Goal: Task Accomplishment & Management: Manage account settings

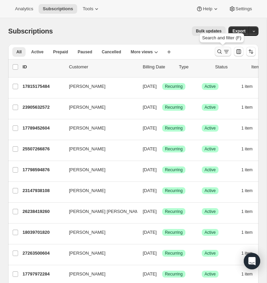
click at [219, 51] on icon "Search and filter results" at bounding box center [219, 51] width 7 height 7
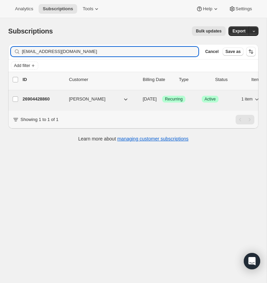
type input "[EMAIL_ADDRESS][DOMAIN_NAME]"
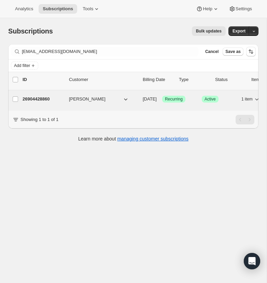
click at [36, 98] on p "26904428860" at bounding box center [43, 99] width 41 height 7
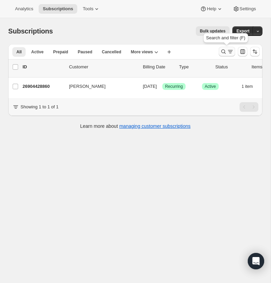
click at [225, 49] on icon "Search and filter results" at bounding box center [223, 51] width 7 height 7
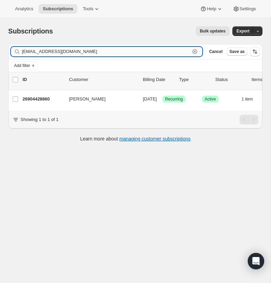
click at [194, 49] on icon "button" at bounding box center [195, 51] width 5 height 5
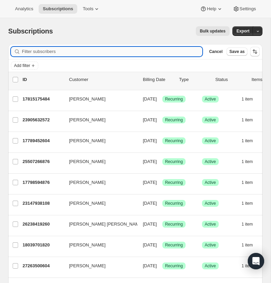
paste input "[EMAIL_ADDRESS][DOMAIN_NAME]"
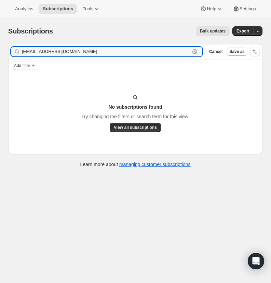
drag, startPoint x: 30, startPoint y: 52, endPoint x: 19, endPoint y: 51, distance: 11.3
click at [19, 51] on div "[EMAIL_ADDRESS][DOMAIN_NAME] Clear" at bounding box center [107, 52] width 192 height 10
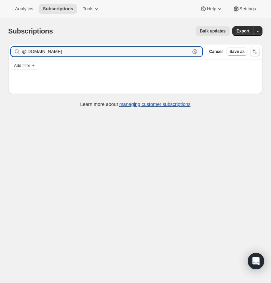
type input "@[DOMAIN_NAME]"
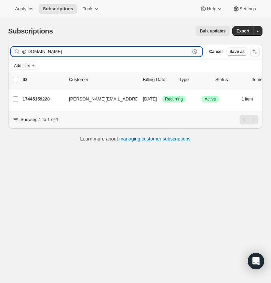
drag, startPoint x: 79, startPoint y: 53, endPoint x: 47, endPoint y: 53, distance: 32.1
click at [47, 53] on input "@[DOMAIN_NAME]" at bounding box center [106, 52] width 168 height 10
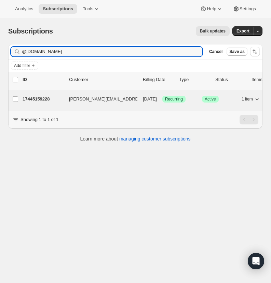
click at [39, 97] on p "17445159228" at bounding box center [43, 99] width 41 height 7
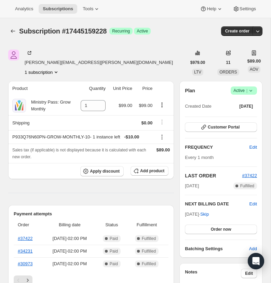
click at [107, 62] on div "[PERSON_NAME][EMAIL_ADDRESS][PERSON_NAME][DOMAIN_NAME] 1 subscription" at bounding box center [97, 63] width 178 height 26
drag, startPoint x: 98, startPoint y: 62, endPoint x: 22, endPoint y: 62, distance: 75.9
click at [22, 62] on div "[PERSON_NAME][EMAIL_ADDRESS][PERSON_NAME][DOMAIN_NAME] 1 subscription" at bounding box center [97, 63] width 178 height 26
copy span "[PERSON_NAME][EMAIL_ADDRESS][PERSON_NAME][DOMAIN_NAME]"
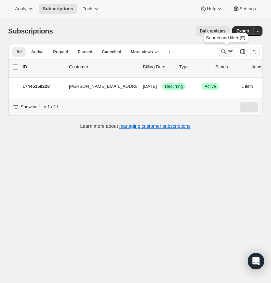
click at [223, 49] on icon "Search and filter results" at bounding box center [223, 51] width 7 height 7
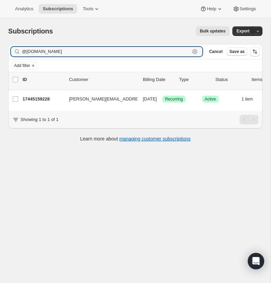
drag, startPoint x: 194, startPoint y: 50, endPoint x: 130, endPoint y: 57, distance: 63.6
click at [193, 50] on icon "button" at bounding box center [195, 51] width 5 height 5
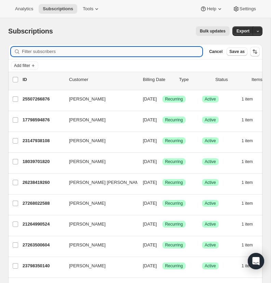
paste input "[PERSON_NAME][EMAIL_ADDRESS][PERSON_NAME][DOMAIN_NAME]"
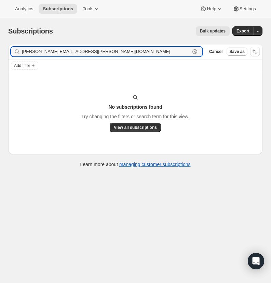
type input "[PERSON_NAME][EMAIL_ADDRESS][PERSON_NAME][DOMAIN_NAME]"
click at [81, 53] on input "[PERSON_NAME][EMAIL_ADDRESS][PERSON_NAME][DOMAIN_NAME]" at bounding box center [106, 52] width 168 height 10
drag, startPoint x: 56, startPoint y: 52, endPoint x: 16, endPoint y: 51, distance: 39.7
click at [16, 51] on div "[PERSON_NAME][EMAIL_ADDRESS][PERSON_NAME][DOMAIN_NAME] Clear" at bounding box center [107, 52] width 192 height 10
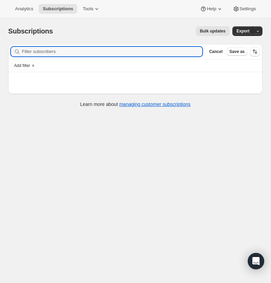
paste input "[EMAIL_ADDRESS][DOMAIN_NAME]"
type input "[EMAIL_ADDRESS][DOMAIN_NAME]"
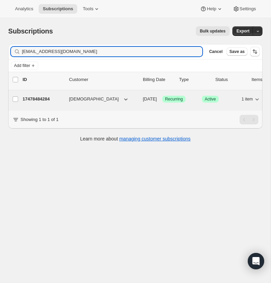
click at [39, 98] on p "17478484284" at bounding box center [43, 99] width 41 height 7
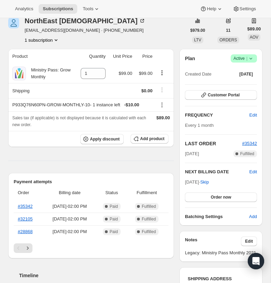
scroll to position [26, 0]
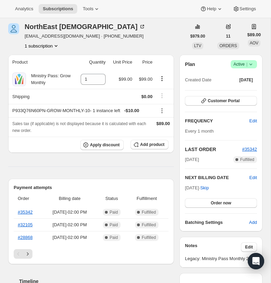
click at [251, 68] on icon at bounding box center [251, 64] width 7 height 7
click at [246, 114] on span "Cancel subscription" at bounding box center [242, 115] width 39 height 5
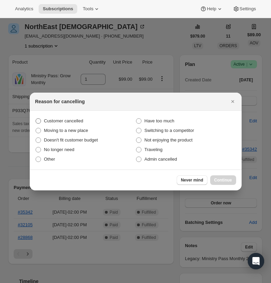
drag, startPoint x: 38, startPoint y: 120, endPoint x: 43, endPoint y: 123, distance: 6.1
click at [38, 120] on span ":r171:" at bounding box center [38, 120] width 5 height 5
click at [36, 119] on input "Customer cancelled" at bounding box center [36, 118] width 0 height 0
radio input "true"
click at [227, 179] on span "Continue" at bounding box center [223, 179] width 18 height 5
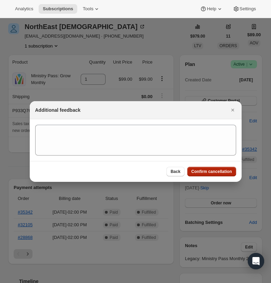
click at [219, 173] on span "Confirm cancellation" at bounding box center [212, 171] width 41 height 5
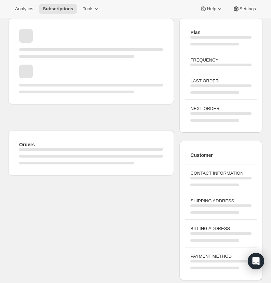
scroll to position [26, 0]
